Goal: Task Accomplishment & Management: Manage account settings

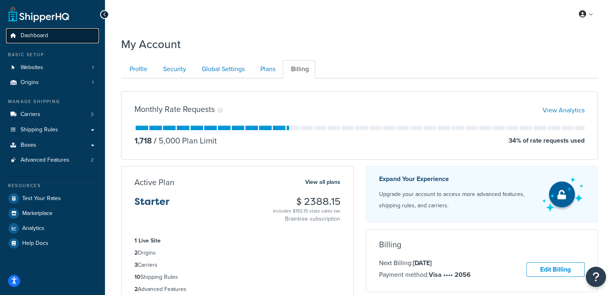
click at [48, 36] on link "Dashboard" at bounding box center [52, 35] width 93 height 15
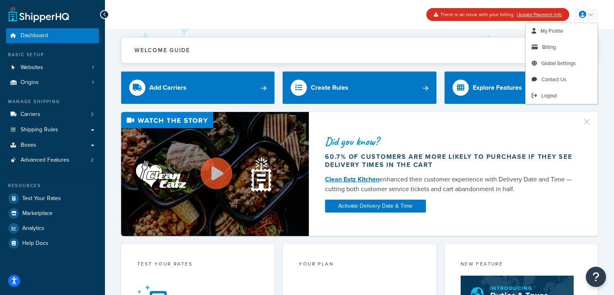
click at [584, 14] on icon at bounding box center [582, 14] width 7 height 7
click at [550, 46] on span "Billing" at bounding box center [549, 47] width 14 height 8
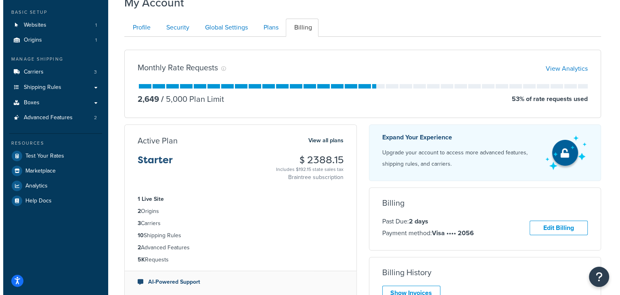
scroll to position [81, 0]
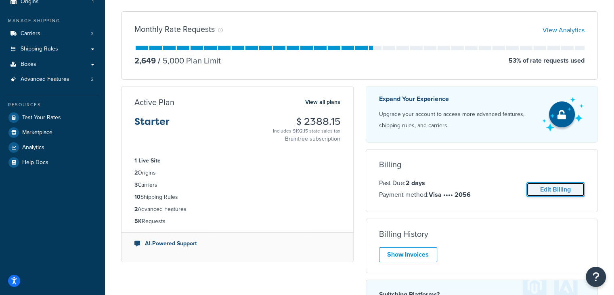
click at [546, 191] on link "Edit Billing" at bounding box center [555, 189] width 58 height 15
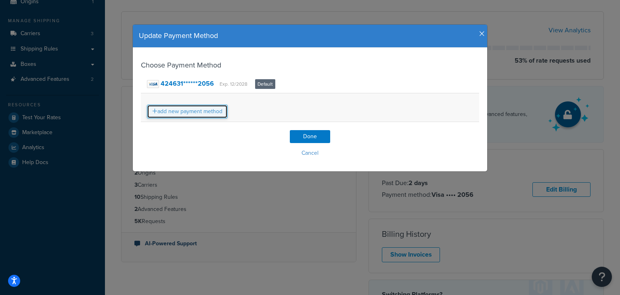
click at [205, 113] on link "add new payment method" at bounding box center [187, 112] width 81 height 14
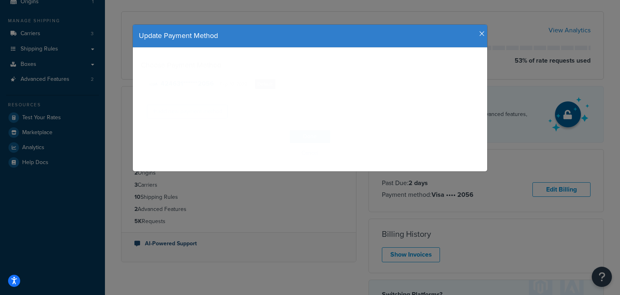
select select "NY"
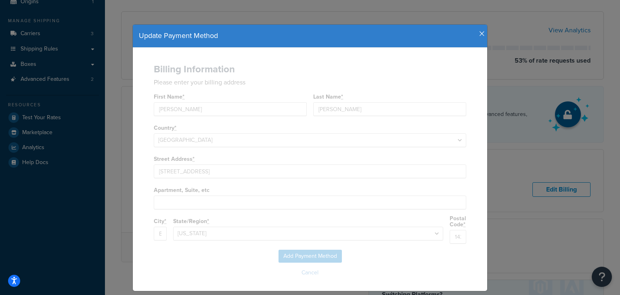
select select
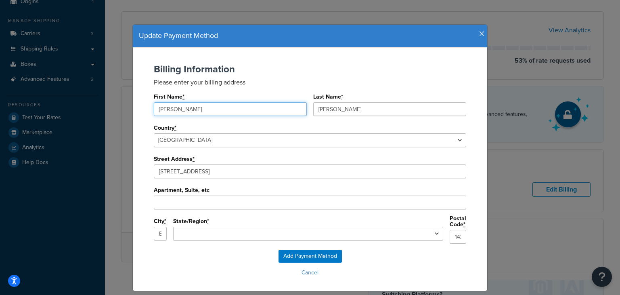
click at [204, 111] on input "Jodie" at bounding box center [230, 109] width 153 height 14
type input "J"
type input "James"
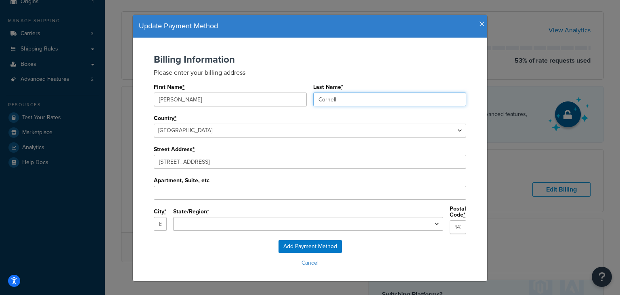
scroll to position [18, 0]
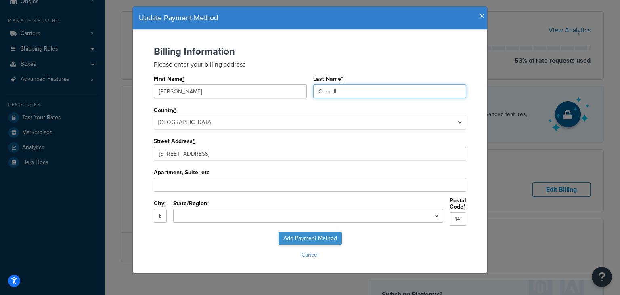
type input "Cornell"
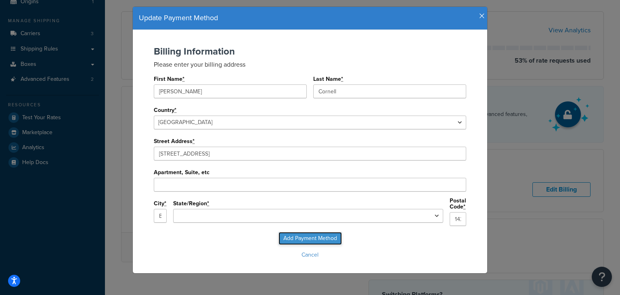
click at [311, 236] on input "Add Payment Method" at bounding box center [310, 238] width 63 height 13
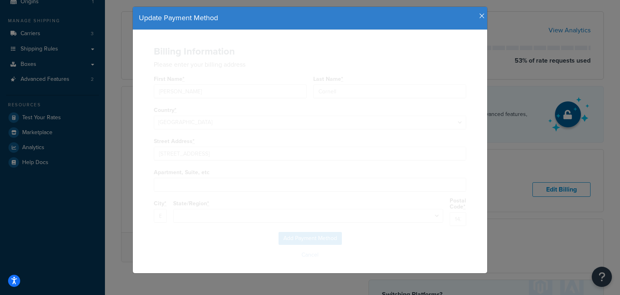
scroll to position [0, 0]
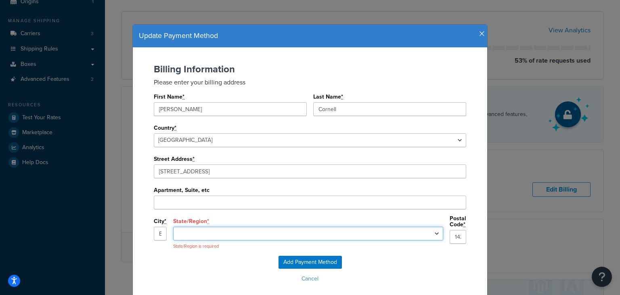
click at [273, 234] on select "Alabama Alaska Arizona Arkansas California Colorado Connecticut Delaware Florid…" at bounding box center [308, 233] width 270 height 14
select select "NY"
click at [236, 226] on select "Alabama Alaska Arizona Arkansas California Colorado Connecticut Delaware Florid…" at bounding box center [308, 233] width 270 height 14
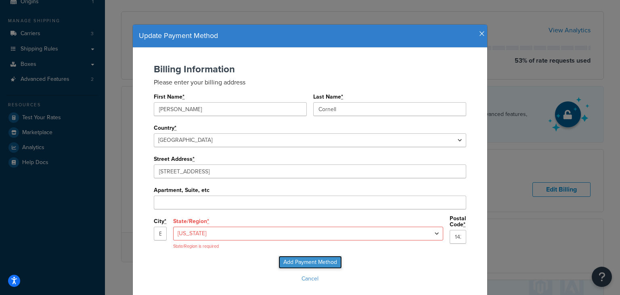
click at [298, 263] on input "Add Payment Method" at bounding box center [310, 262] width 63 height 13
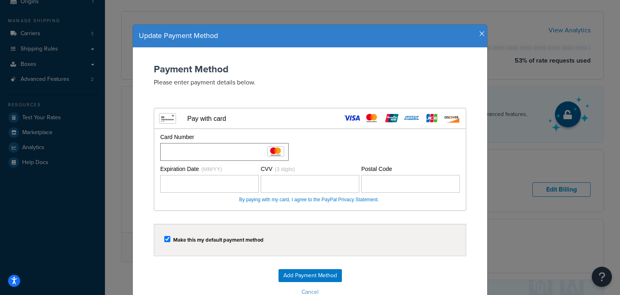
click at [352, 147] on div "Card Number" at bounding box center [309, 147] width 302 height 28
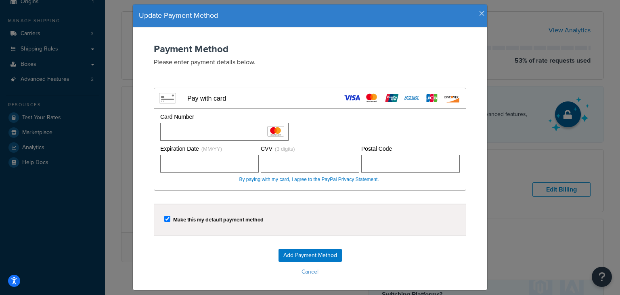
scroll to position [39, 0]
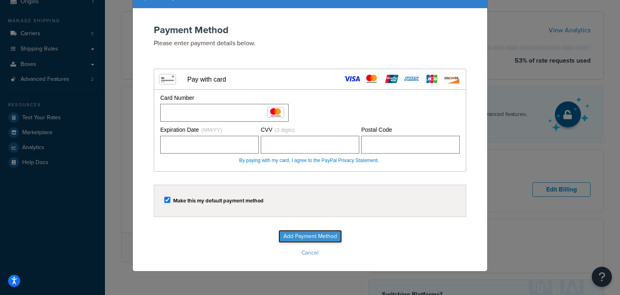
click at [311, 234] on input "Add Payment Method" at bounding box center [310, 236] width 63 height 13
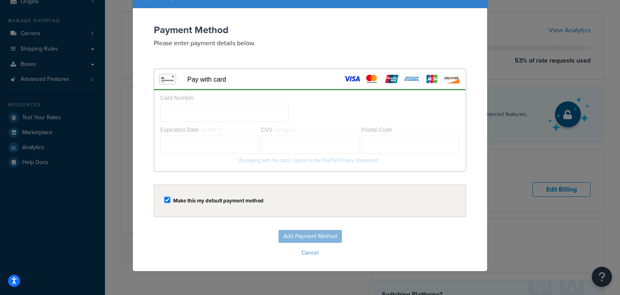
scroll to position [0, 0]
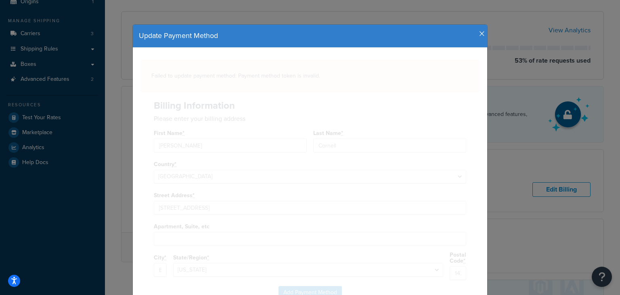
select select
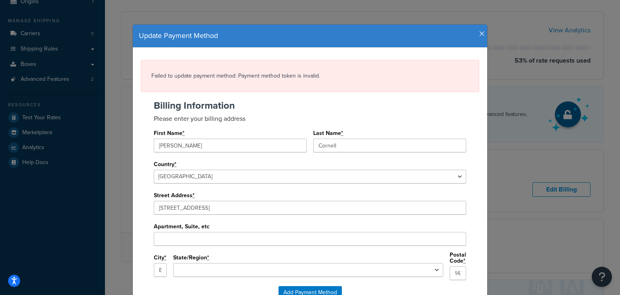
scroll to position [40, 0]
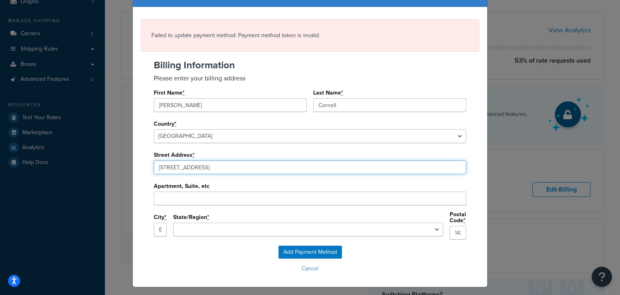
click at [200, 166] on input "100 Ridge Rd" at bounding box center [310, 167] width 312 height 14
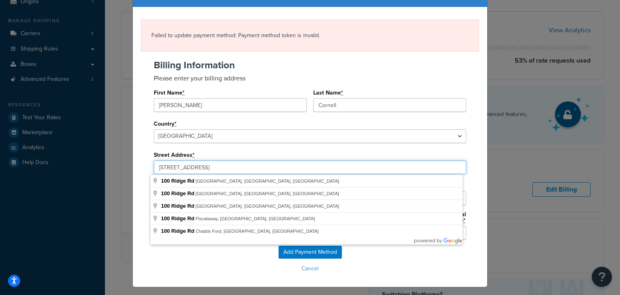
drag, startPoint x: 191, startPoint y: 168, endPoint x: 139, endPoint y: 169, distance: 52.1
click at [141, 169] on div "Billing Information Please enter your billing address First Name * James Last N…" at bounding box center [310, 153] width 338 height 186
paste input "3166 Big Tree Roa"
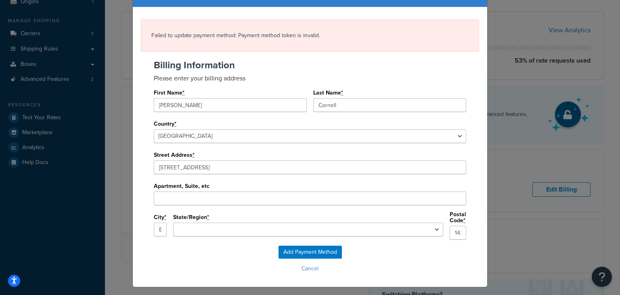
type input "13166 Big Tree Rd"
type input "East Aurora"
select select "NY"
type input "14052"
click at [302, 249] on input "Add Payment Method" at bounding box center [310, 251] width 63 height 13
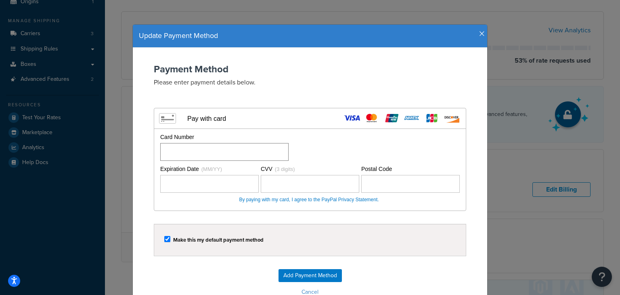
scroll to position [39, 0]
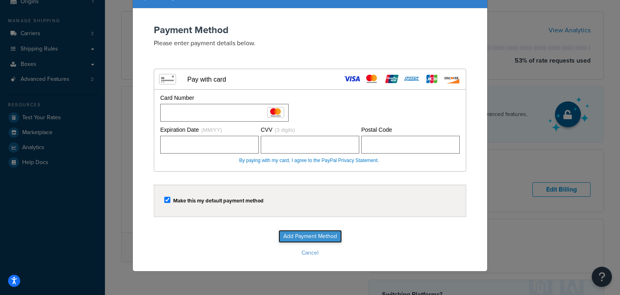
click at [292, 231] on input "Add Payment Method" at bounding box center [310, 236] width 63 height 13
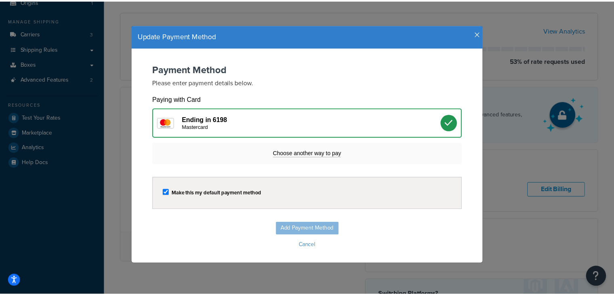
scroll to position [0, 0]
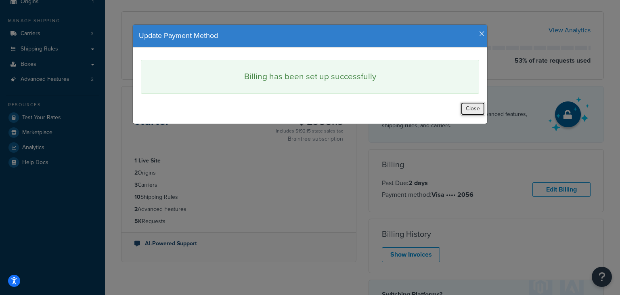
click at [472, 108] on button "Close" at bounding box center [473, 109] width 25 height 14
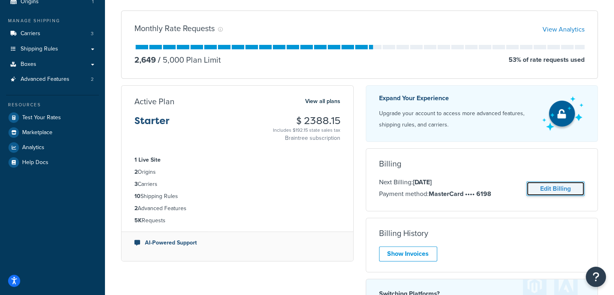
click at [539, 185] on link "Edit Billing" at bounding box center [555, 188] width 58 height 15
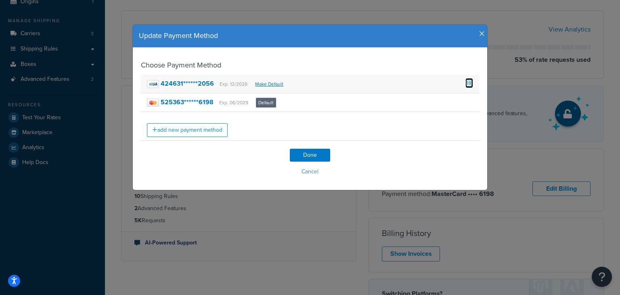
click at [465, 81] on span at bounding box center [469, 82] width 8 height 9
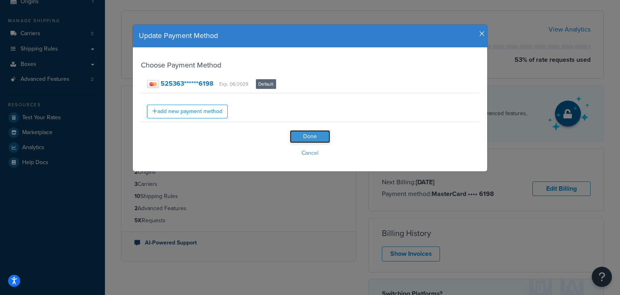
click at [310, 135] on input "Done" at bounding box center [310, 136] width 40 height 13
